Goal: Task Accomplishment & Management: Manage account settings

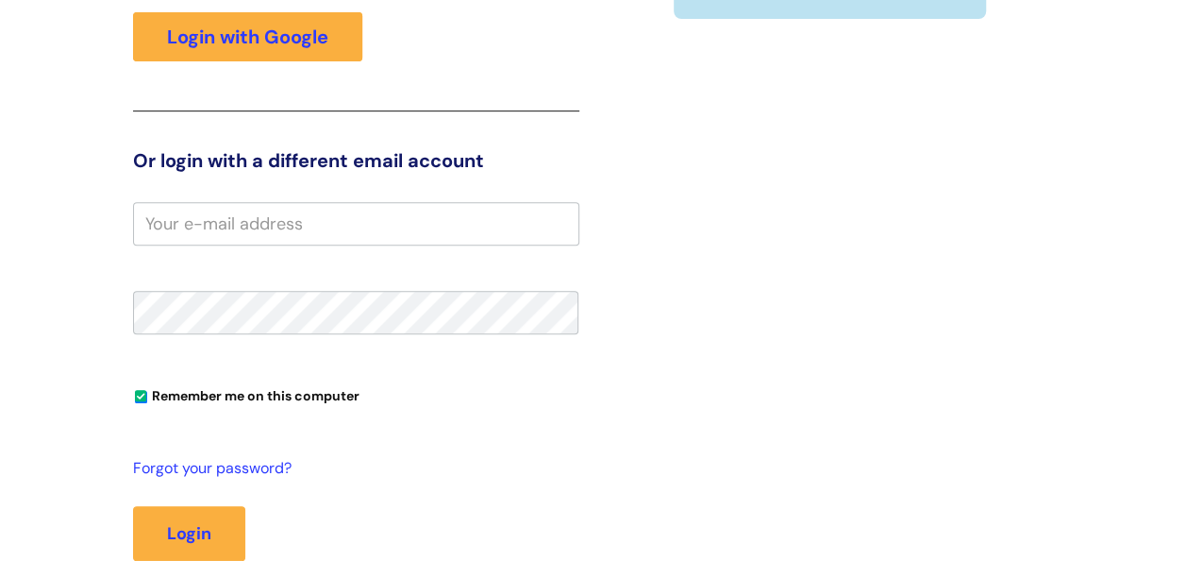
scroll to position [370, 0]
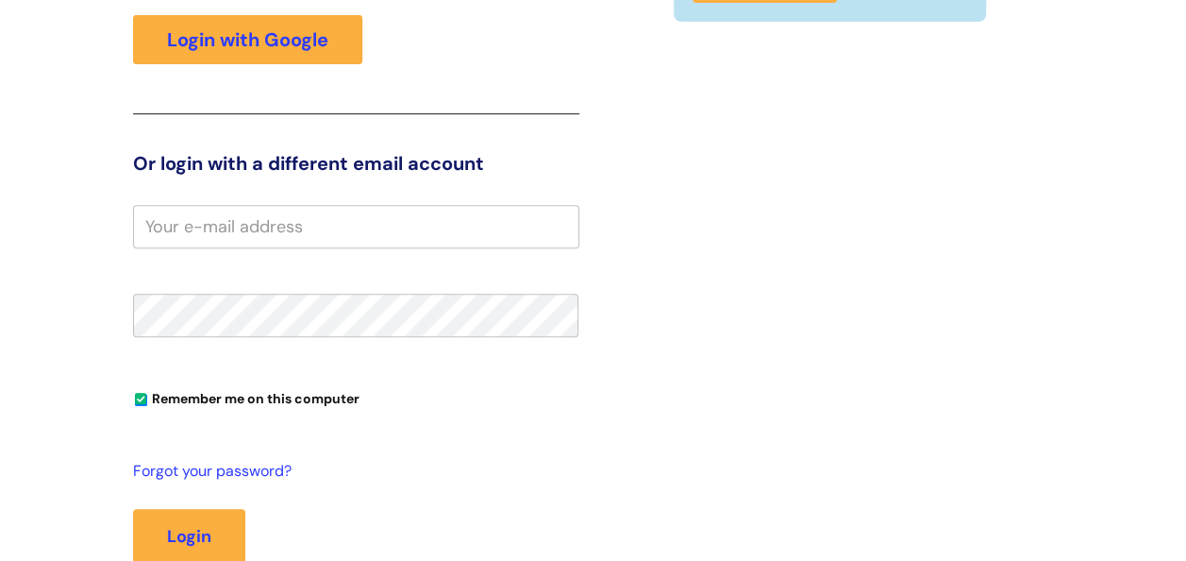
click at [227, 229] on input "email" at bounding box center [356, 226] width 446 height 43
type input "[PERSON_NAME][EMAIL_ADDRESS][DOMAIN_NAME]"
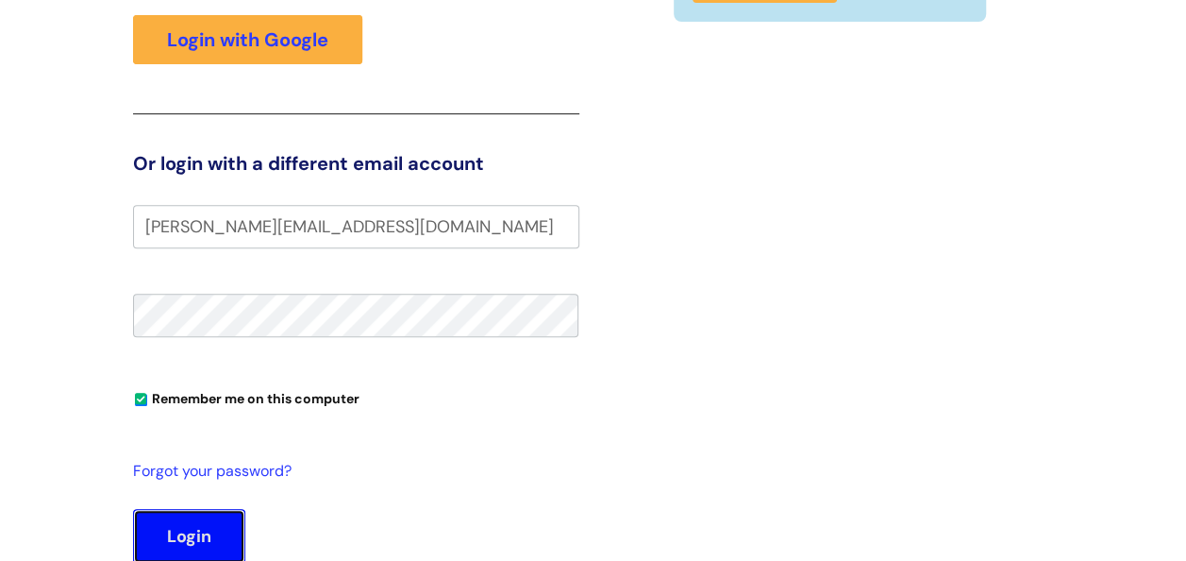
click at [184, 542] on button "Login" at bounding box center [189, 536] width 112 height 55
